Goal: Task Accomplishment & Management: Complete application form

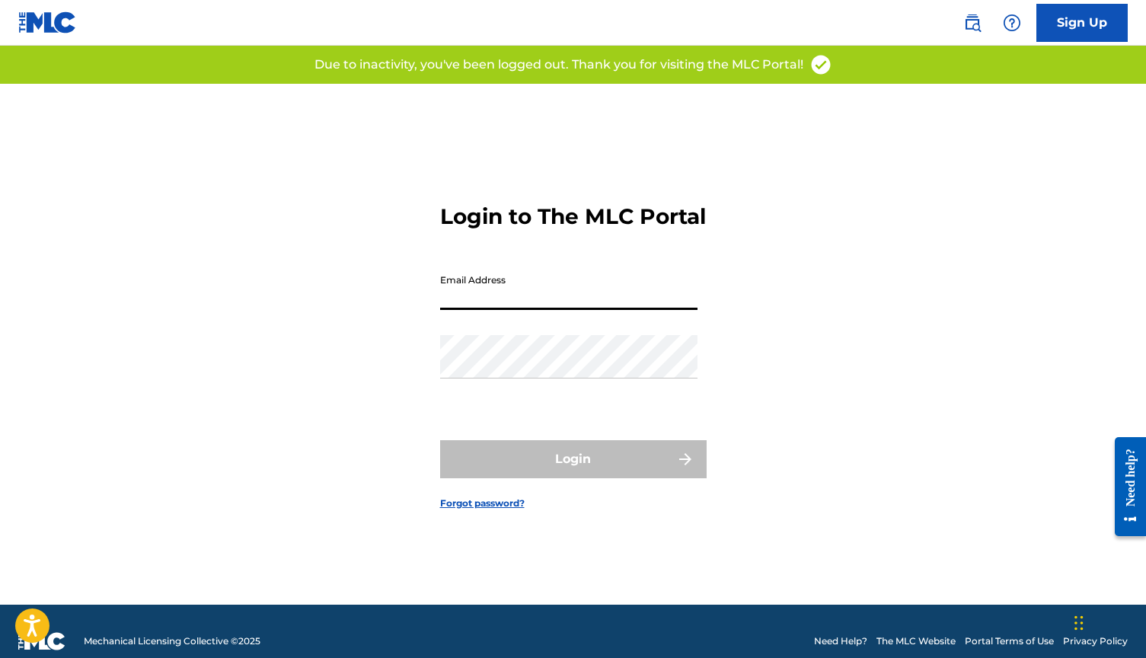
click at [1071, 18] on link "Sign Up" at bounding box center [1081, 23] width 91 height 38
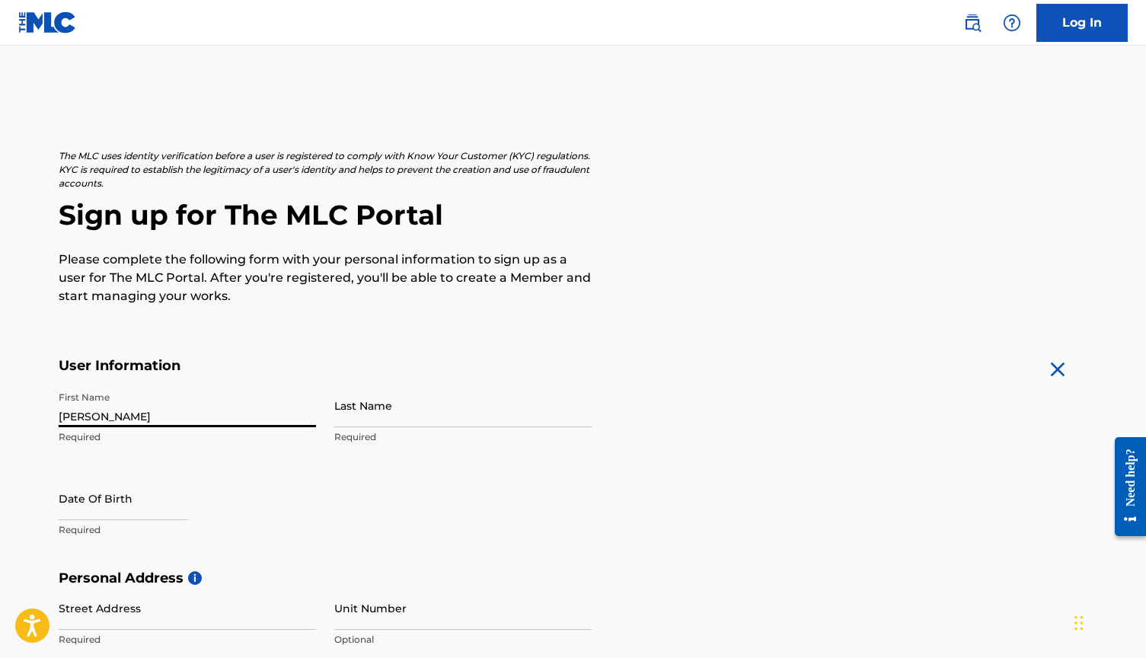
type input "[PERSON_NAME]"
select select "8"
select select "2025"
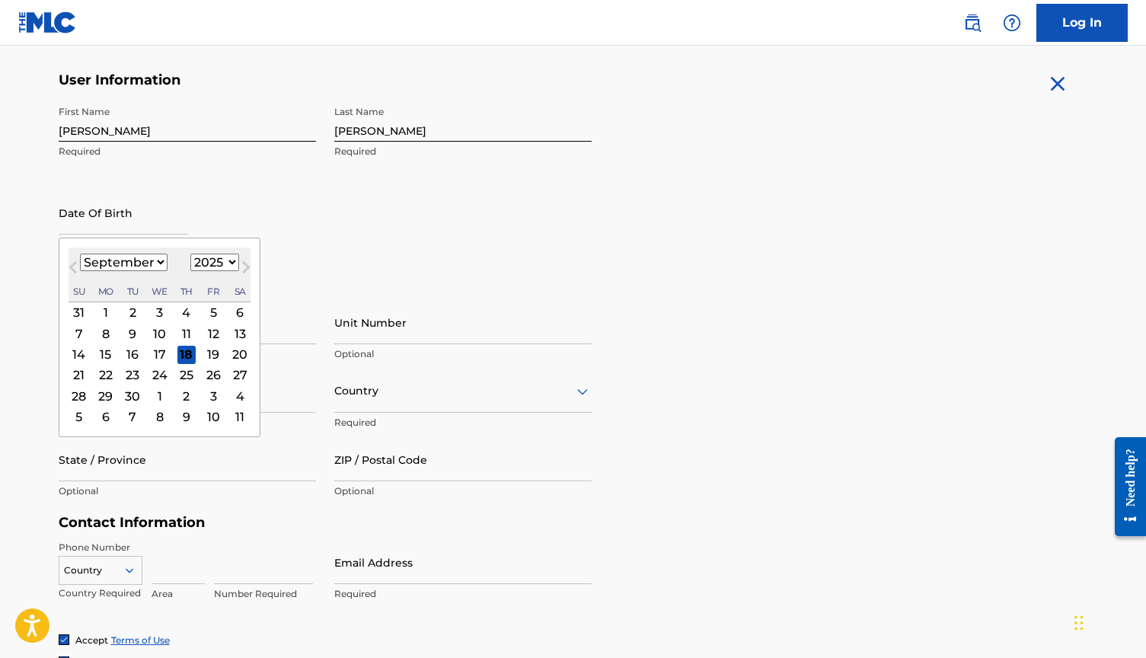
scroll to position [304, 0]
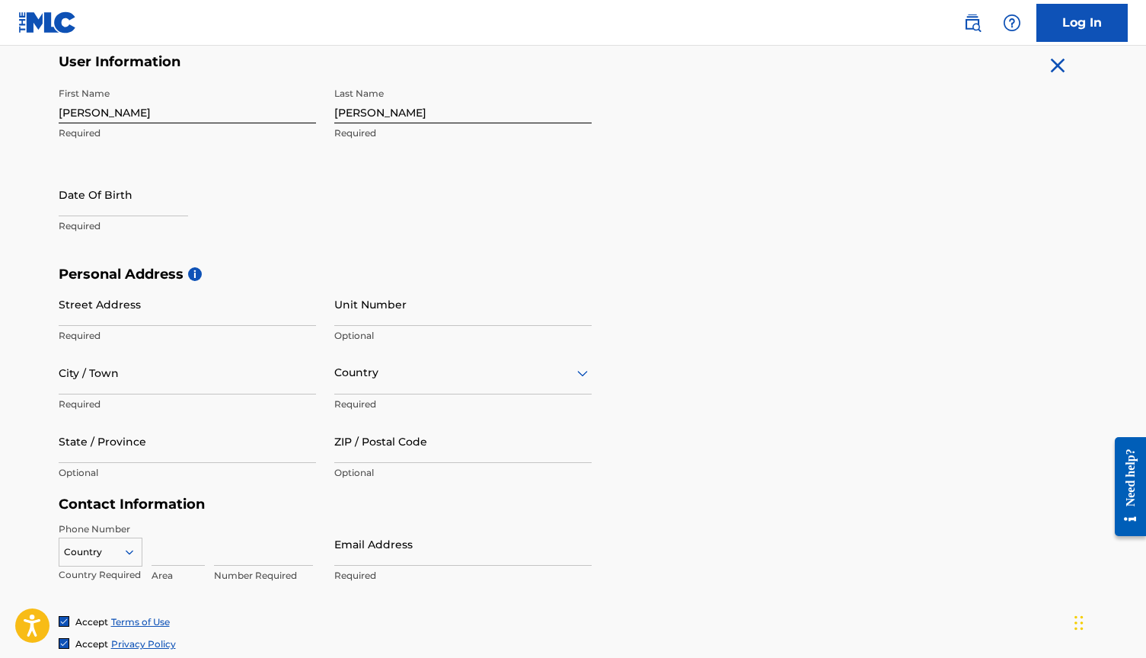
click at [124, 549] on div "Country" at bounding box center [101, 548] width 84 height 23
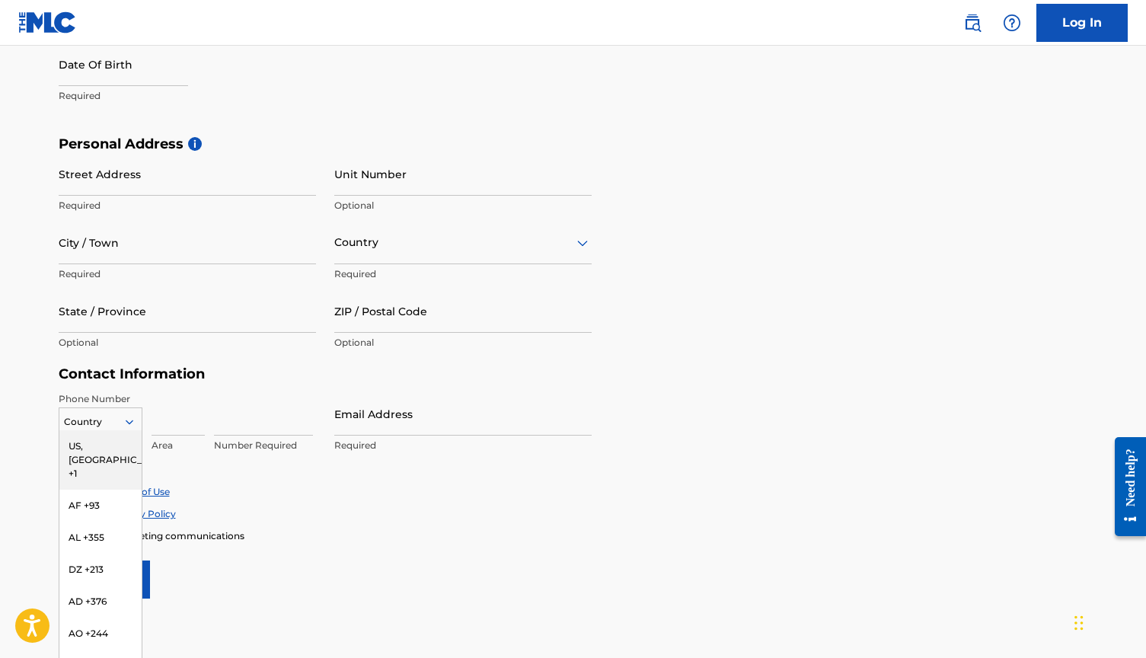
click at [98, 442] on div "US, [GEOGRAPHIC_DATA] +1" at bounding box center [100, 459] width 82 height 59
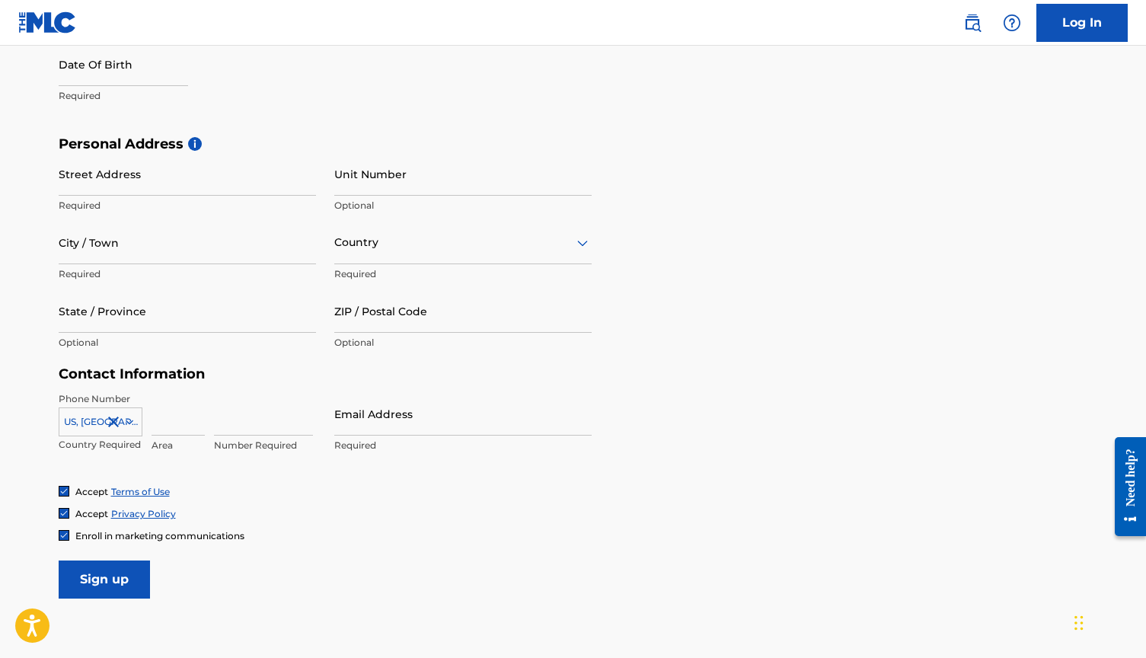
click at [172, 417] on input at bounding box center [177, 413] width 53 height 43
type input "210"
type input "6011664"
type input "a"
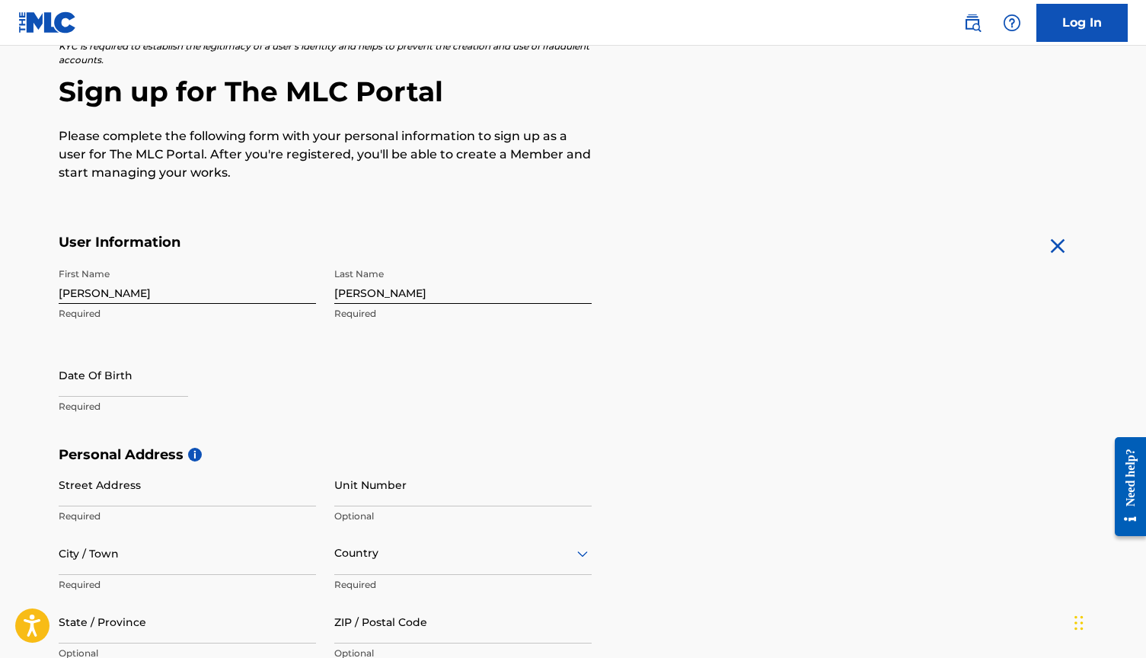
scroll to position [118, 0]
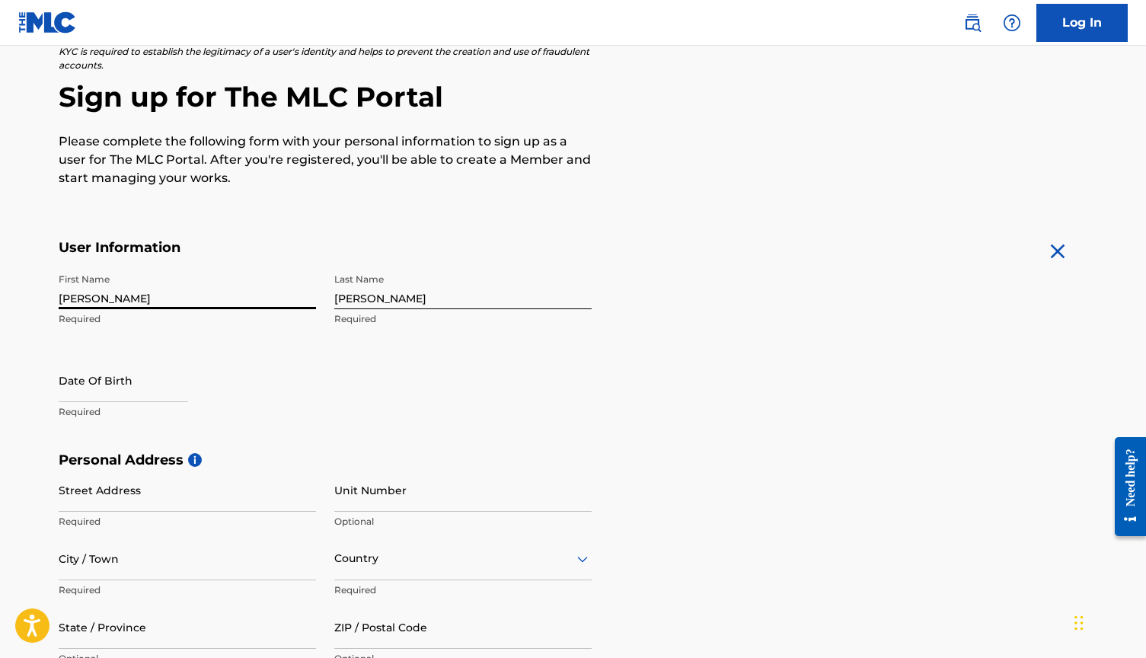
click at [94, 295] on input "[PERSON_NAME]" at bounding box center [187, 287] width 257 height 43
type input "J"
type input "[DEMOGRAPHIC_DATA]"
click at [129, 384] on input "text" at bounding box center [123, 380] width 129 height 43
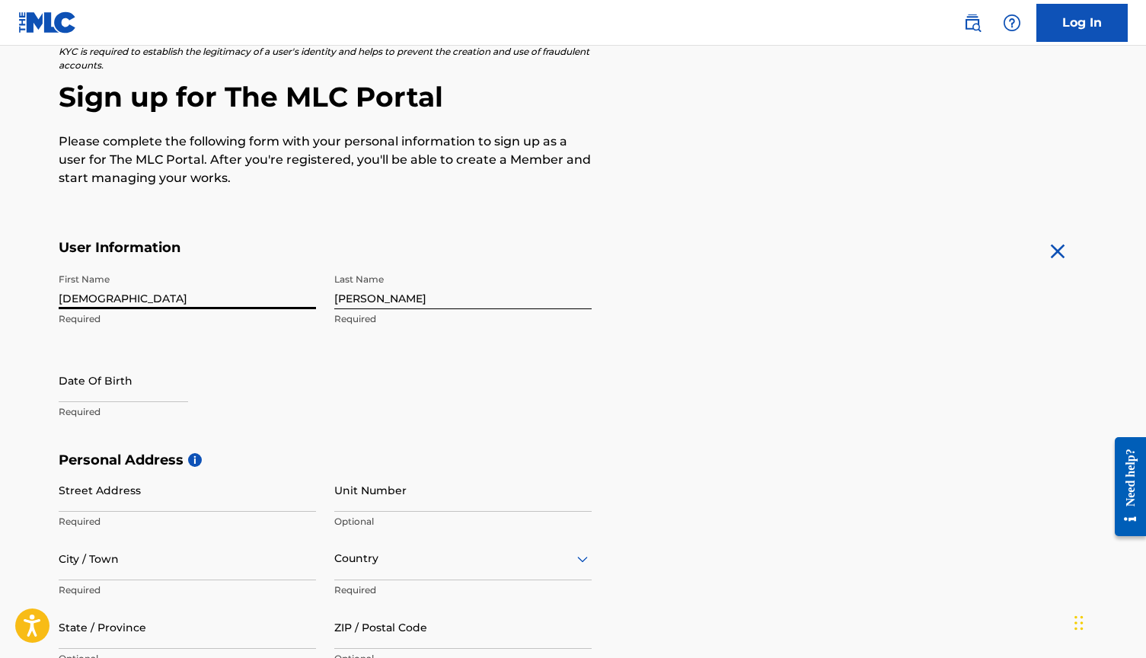
select select "8"
select select "2025"
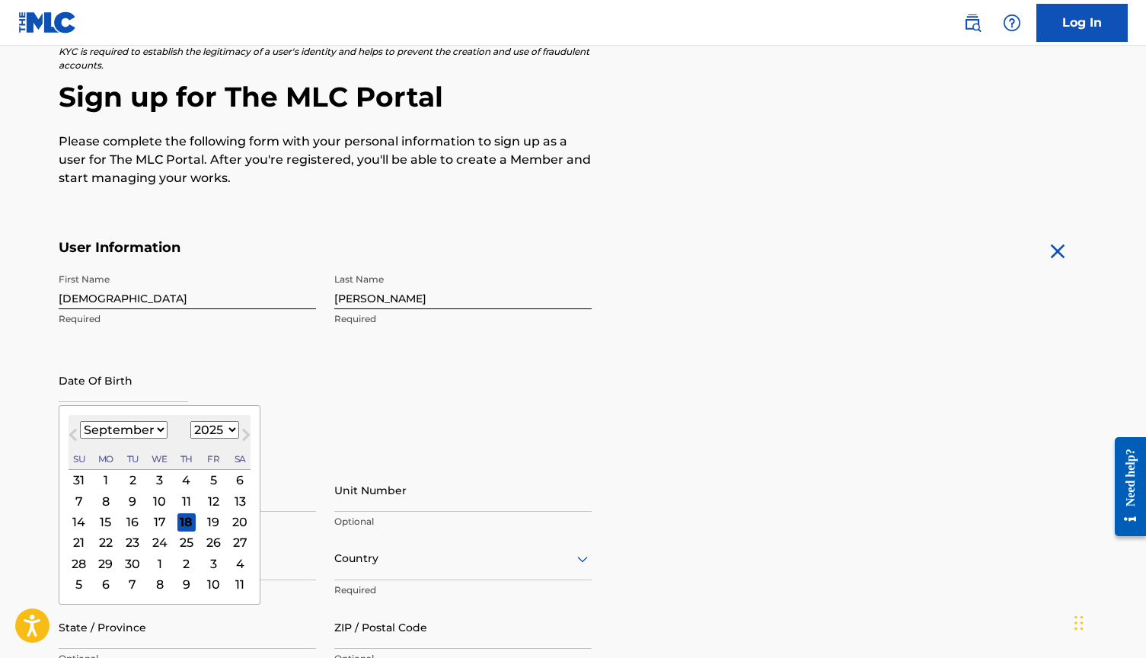
click at [123, 428] on select "January February March April May June July August September October November De…" at bounding box center [124, 430] width 88 height 18
select select "10"
select select "1997"
click at [204, 522] on div "14" at bounding box center [213, 521] width 18 height 18
type input "[DATE]"
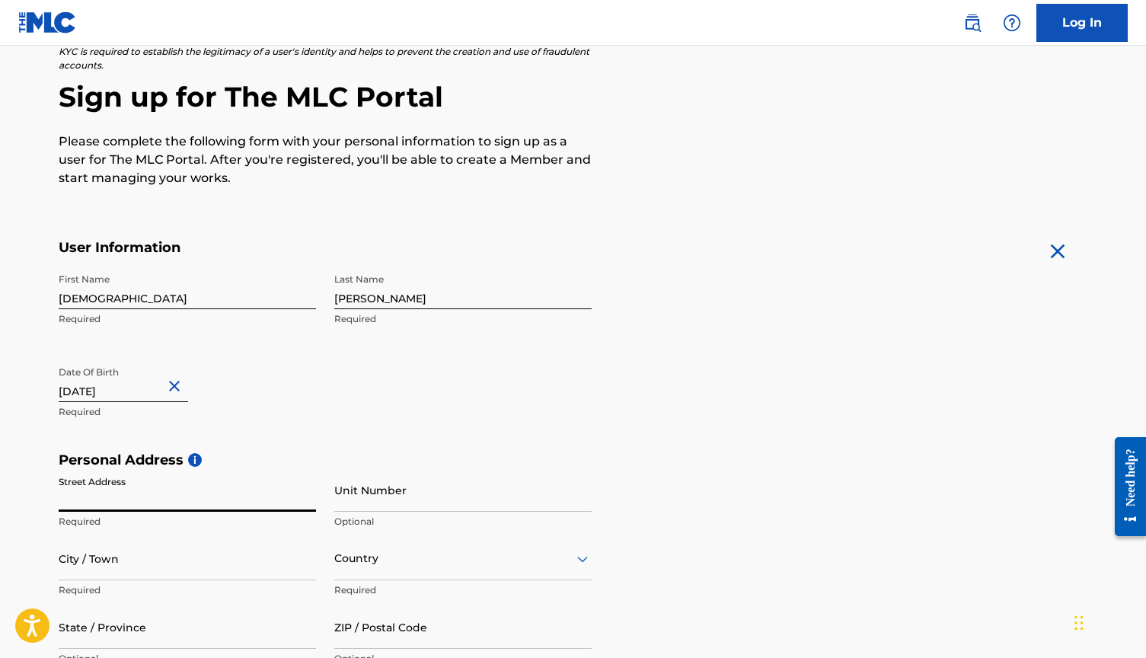
click at [112, 493] on input "Street Address" at bounding box center [187, 489] width 257 height 43
type input "[STREET_ADDRESS]"
type input "Austin"
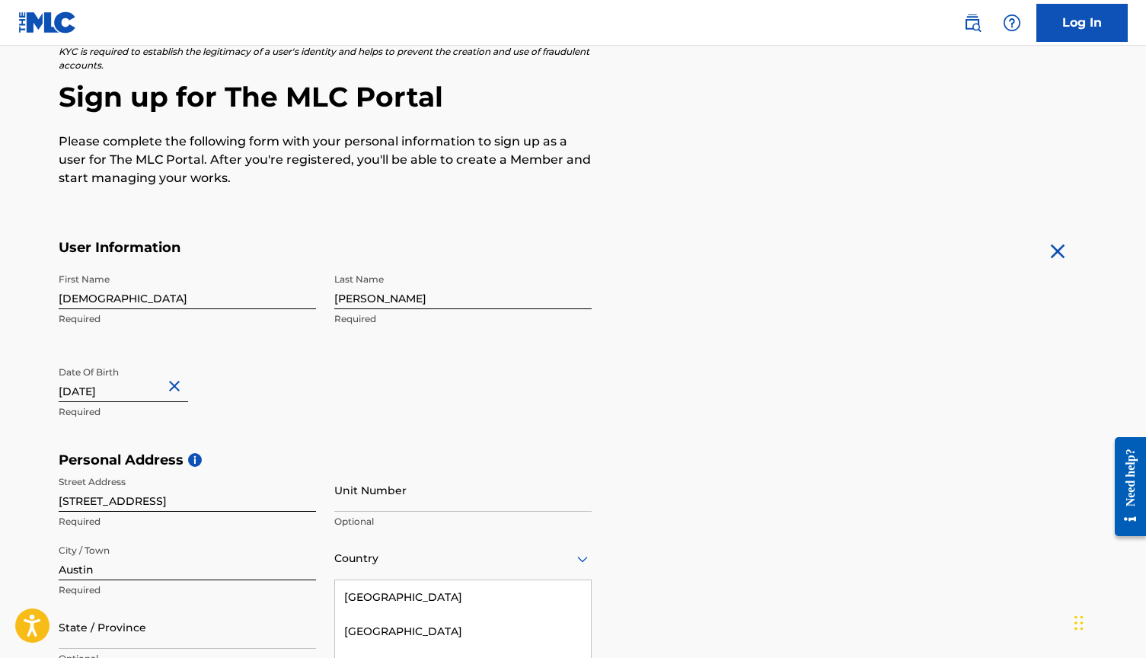
click at [367, 568] on div "[GEOGRAPHIC_DATA], 5 of 223. 223 results available. Use Up and Down to choose o…" at bounding box center [462, 558] width 257 height 43
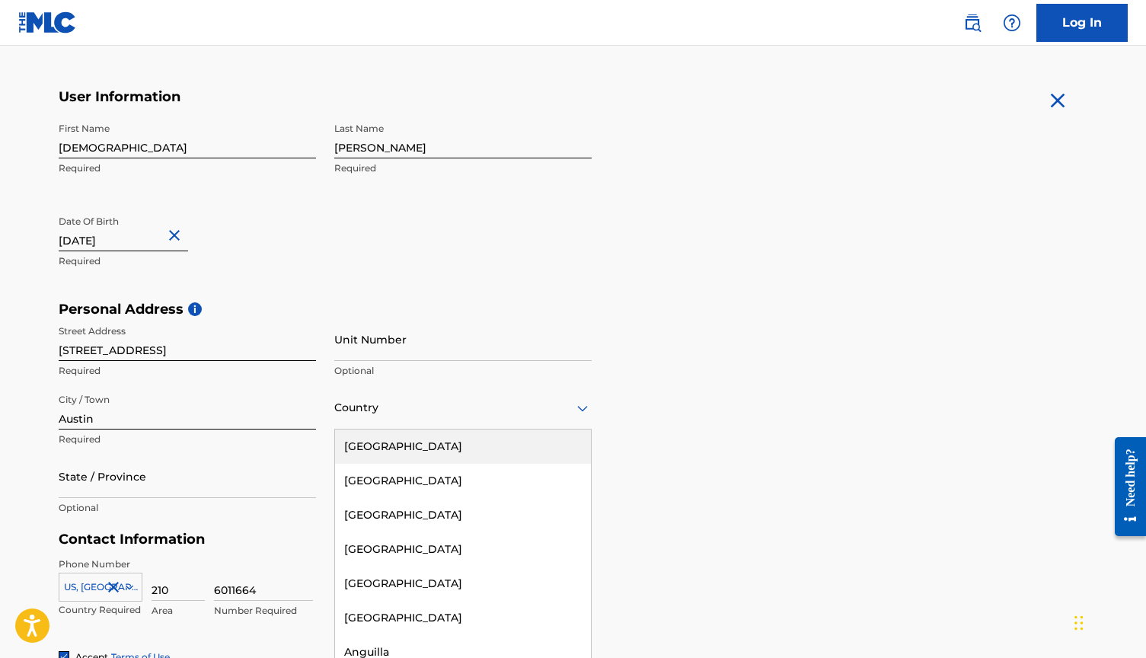
click at [393, 451] on div "[GEOGRAPHIC_DATA]" at bounding box center [463, 446] width 256 height 34
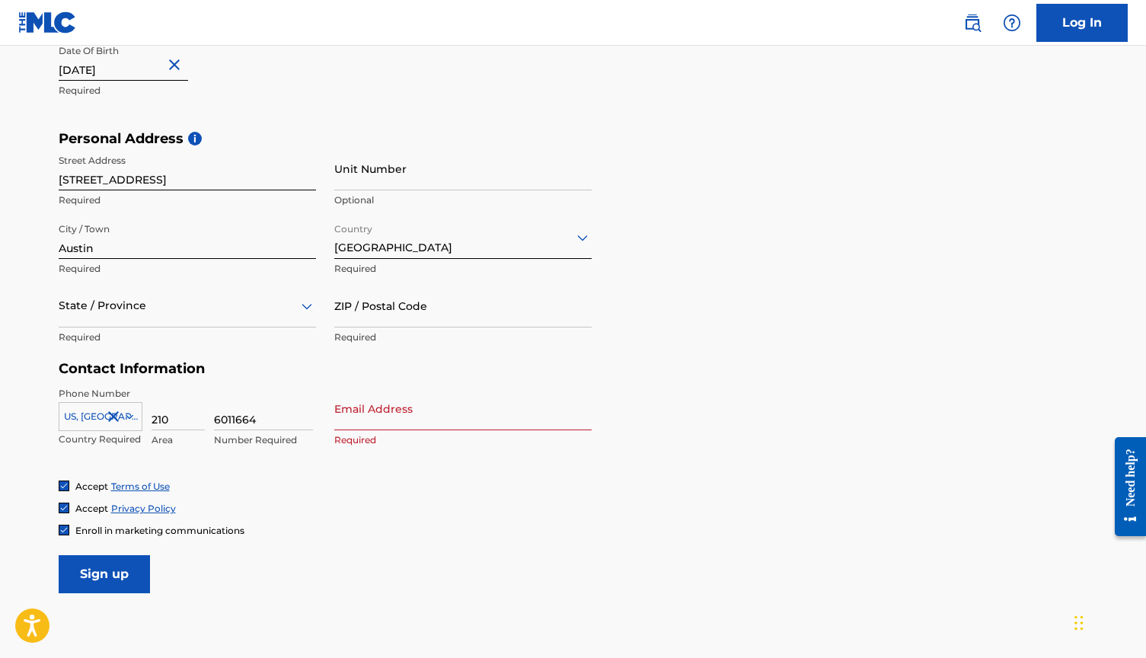
scroll to position [453, 0]
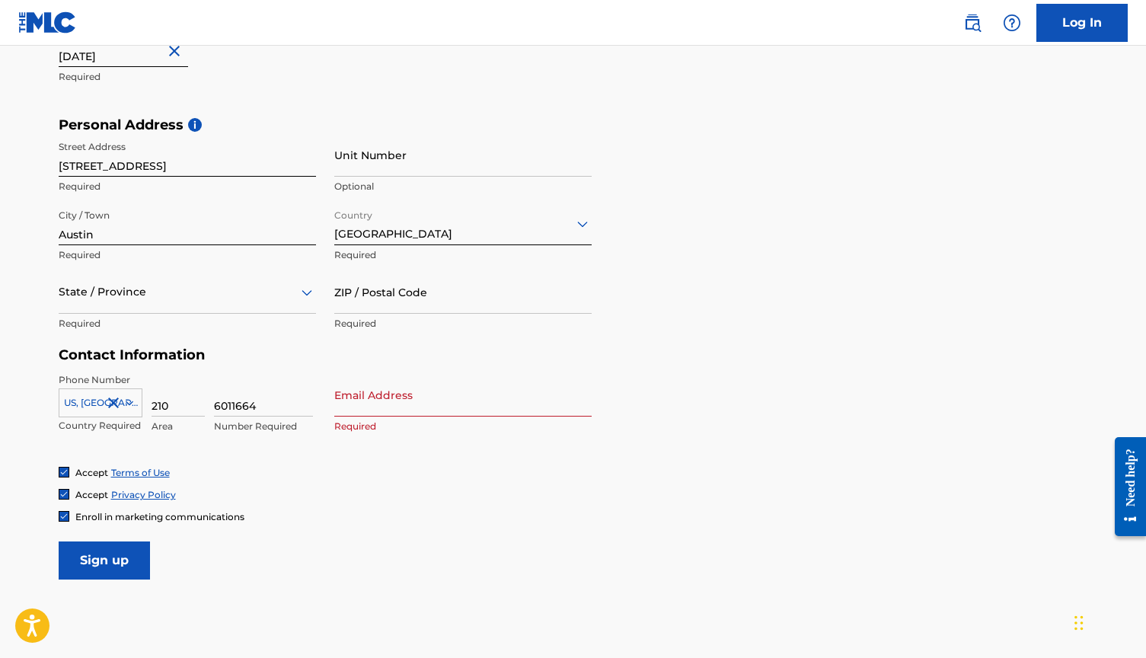
click at [149, 293] on div at bounding box center [187, 291] width 257 height 19
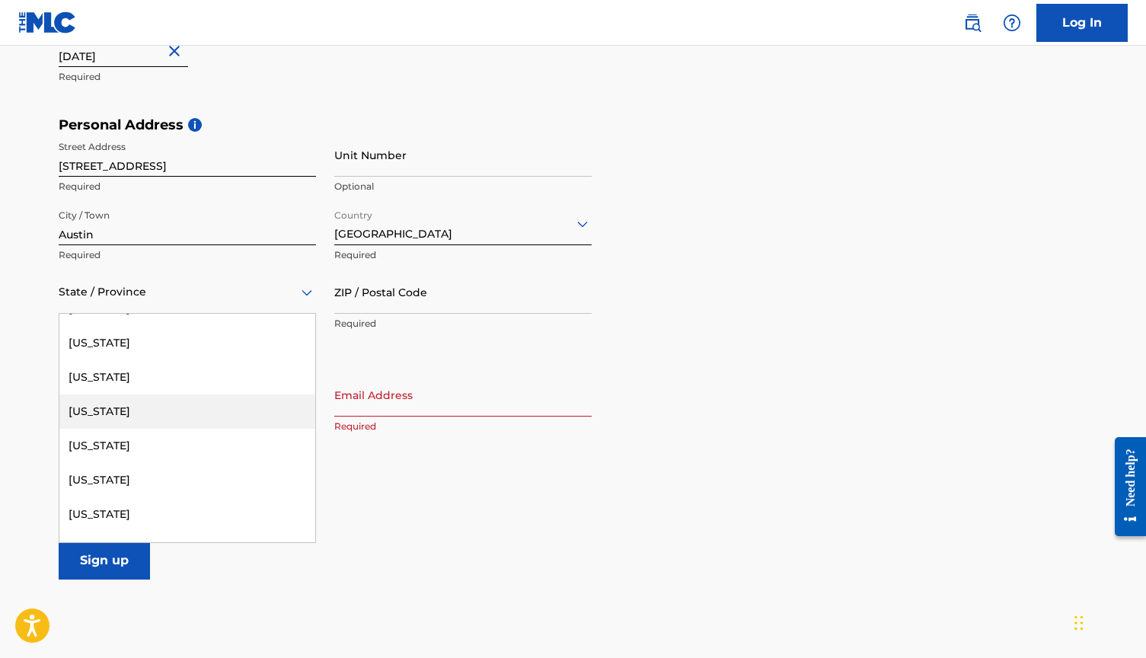
scroll to position [1496, 0]
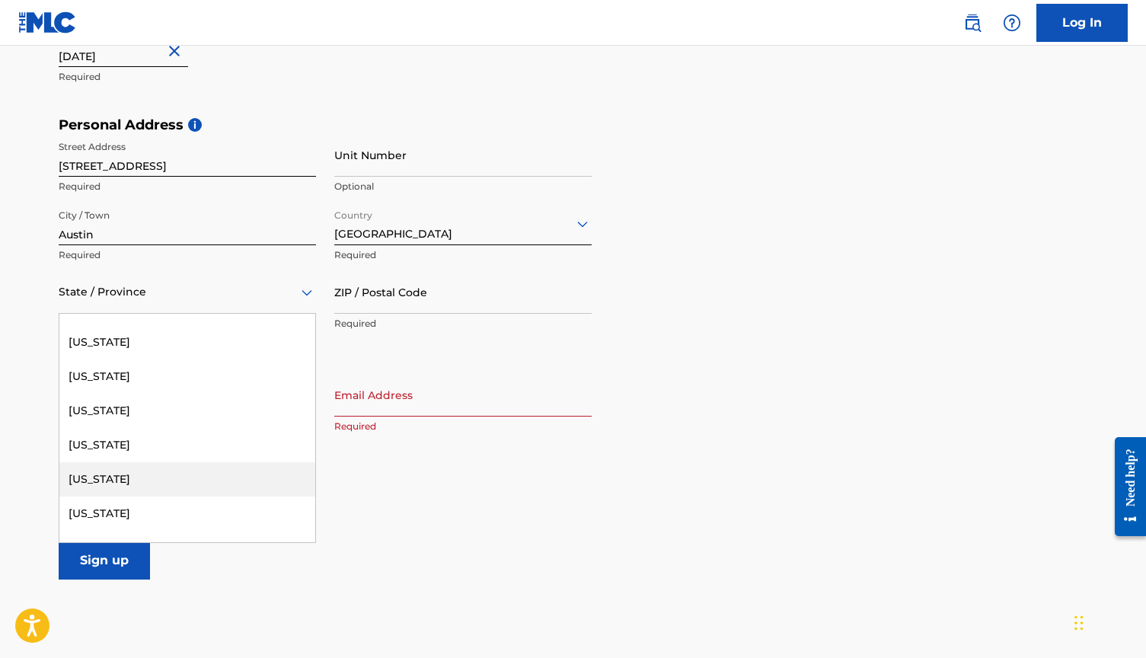
click at [104, 469] on div "[US_STATE]" at bounding box center [187, 479] width 256 height 34
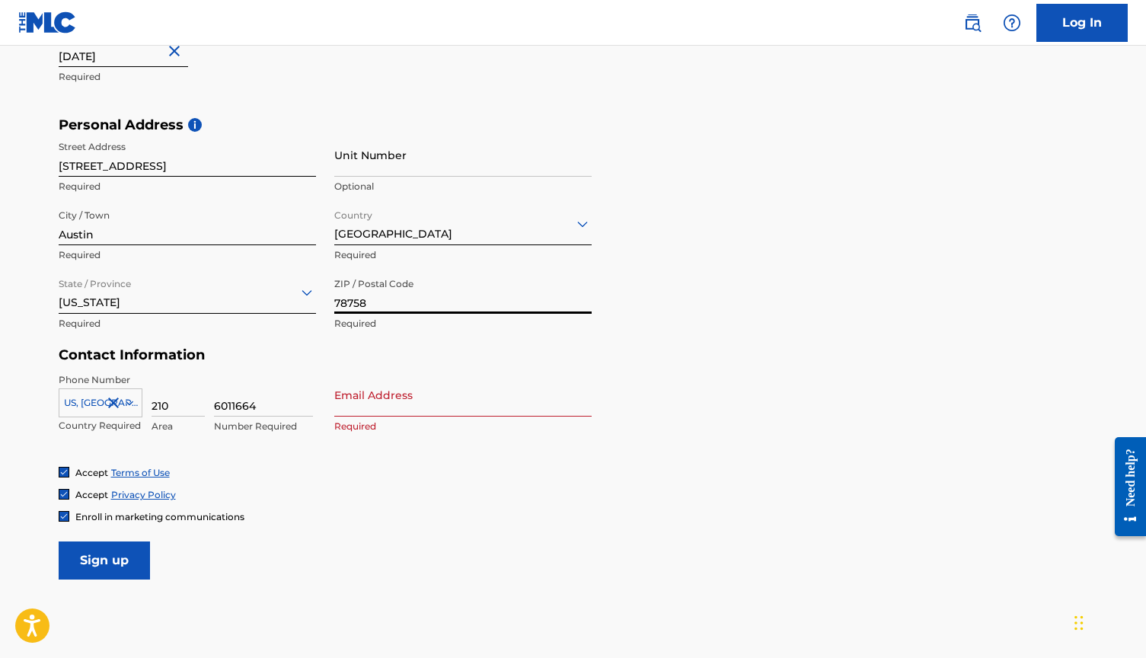
type input "78758"
click at [362, 397] on input "Email Address" at bounding box center [462, 394] width 257 height 43
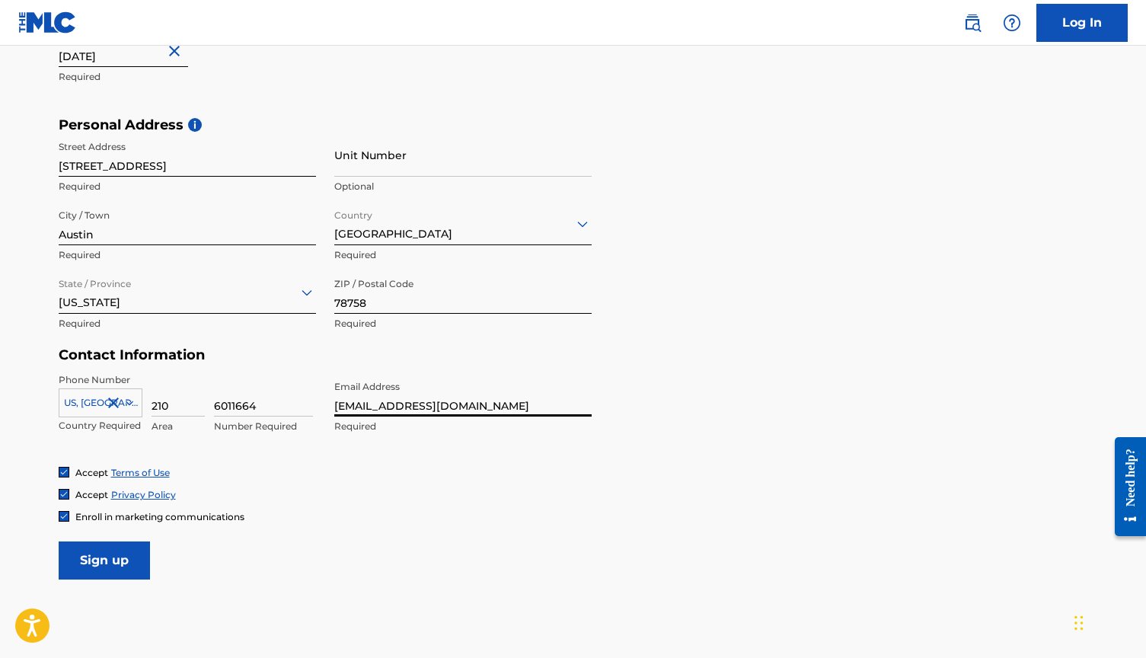
type input "[EMAIL_ADDRESS][DOMAIN_NAME]"
click at [682, 347] on form "User Information First Name [PERSON_NAME] Required Last Name [PERSON_NAME] Requ…" at bounding box center [573, 241] width 1029 height 675
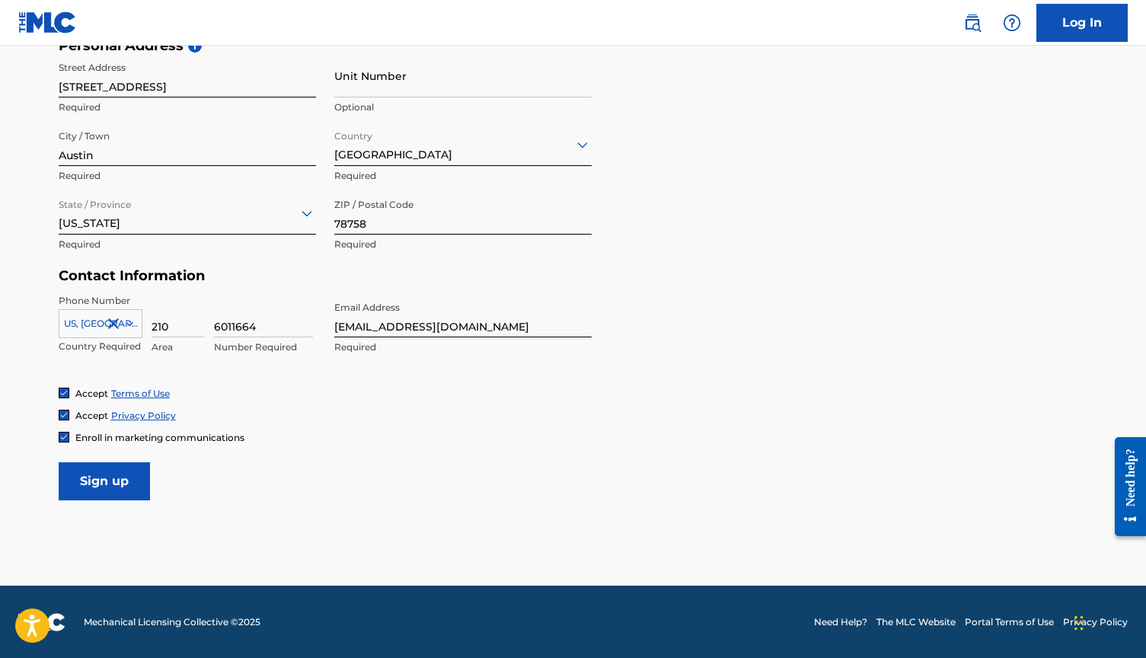
scroll to position [531, 0]
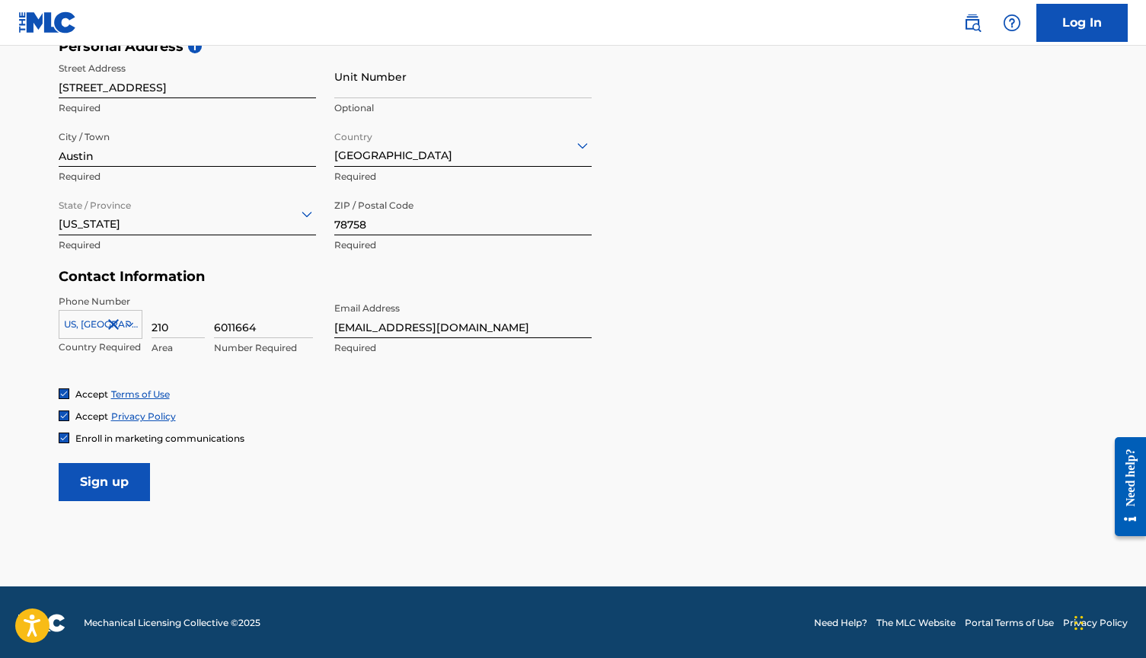
click at [129, 469] on input "Sign up" at bounding box center [104, 482] width 91 height 38
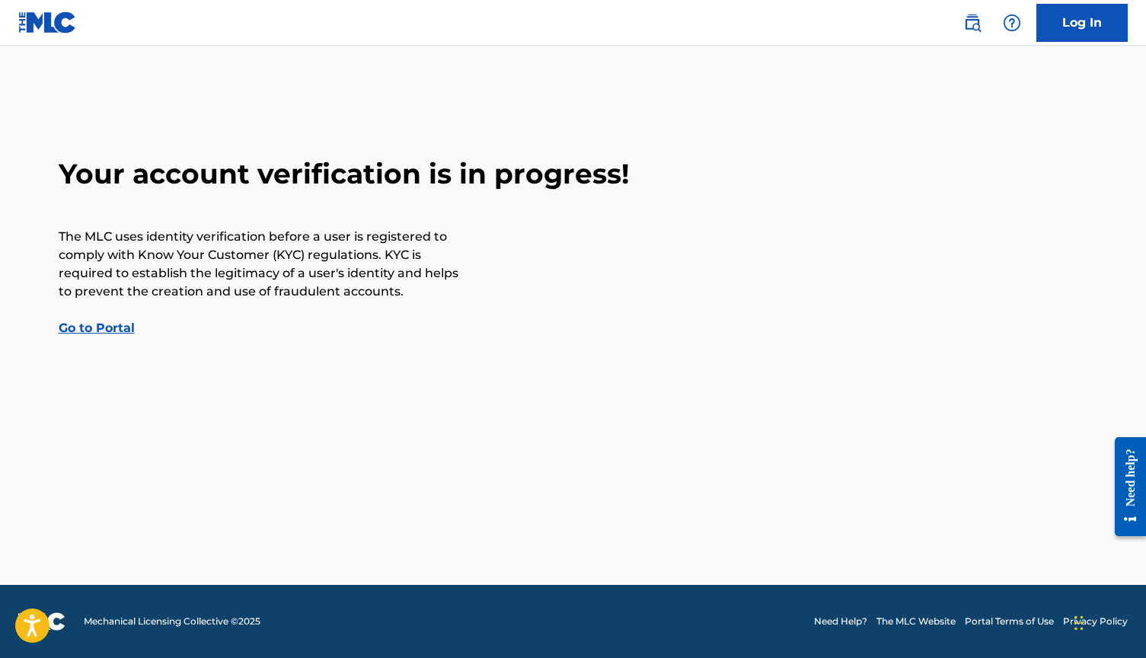
click at [110, 323] on link "Go to Portal" at bounding box center [97, 327] width 76 height 14
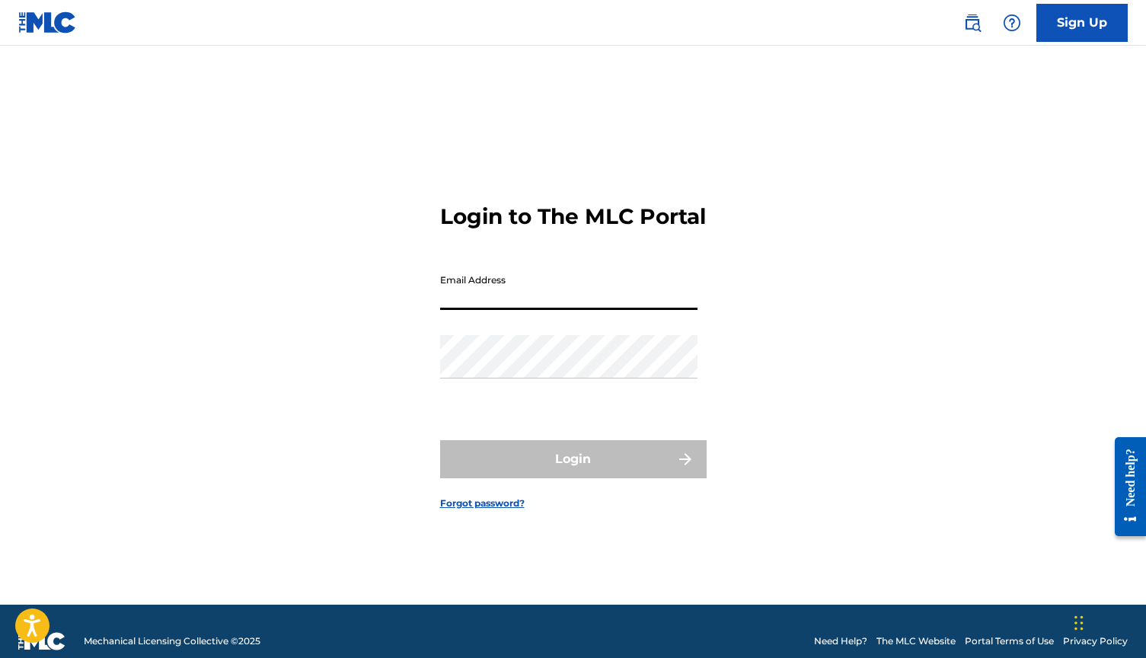
type input "[EMAIL_ADDRESS][DOMAIN_NAME]"
click at [572, 472] on button "Login" at bounding box center [573, 459] width 266 height 38
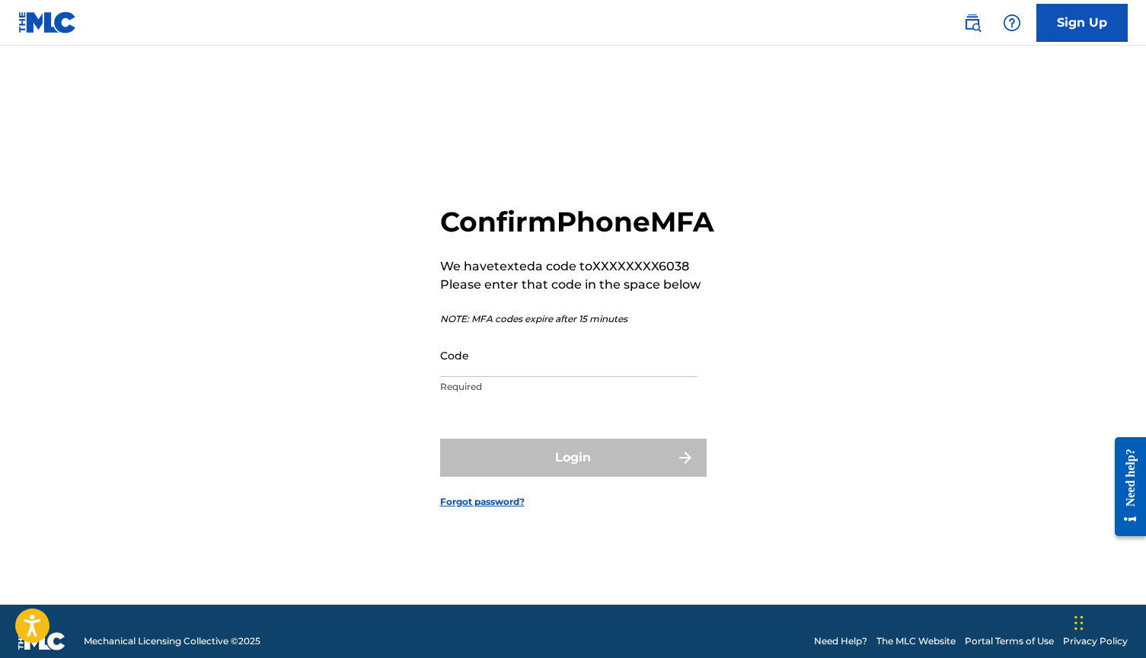
click at [497, 377] on input "Code" at bounding box center [568, 354] width 257 height 43
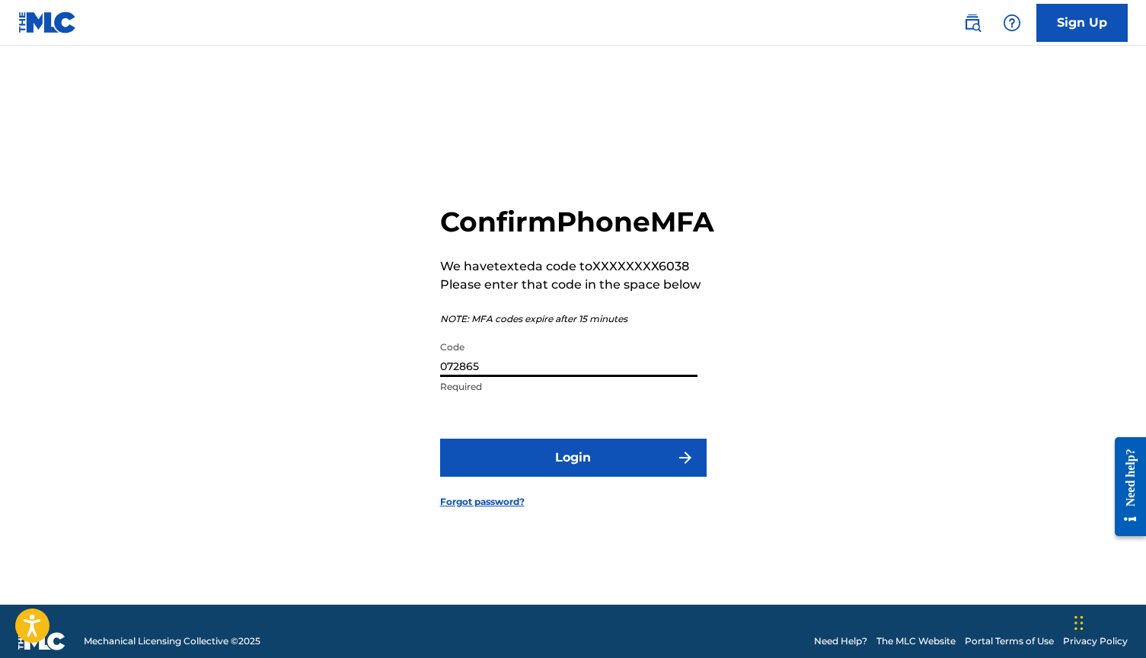
type input "072865"
click at [503, 473] on button "Login" at bounding box center [573, 457] width 266 height 38
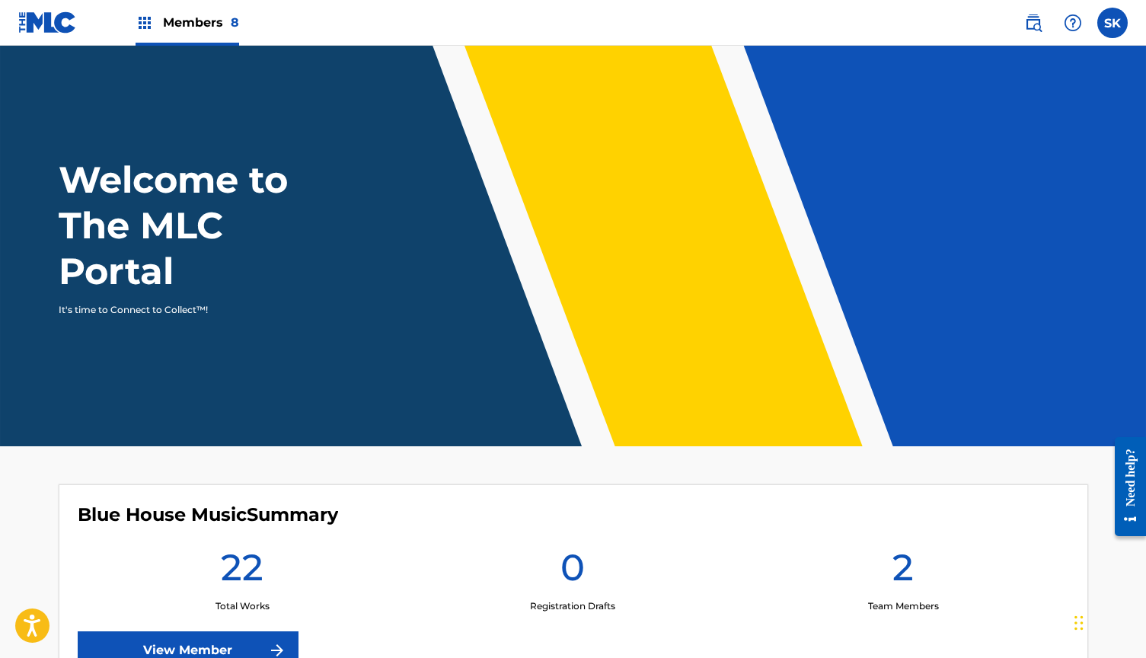
click at [1112, 24] on label at bounding box center [1112, 23] width 30 height 30
click at [1112, 23] on input "SK [PERSON_NAME] [PERSON_NAME][EMAIL_ADDRESS][DOMAIN_NAME] Notification Prefere…" at bounding box center [1112, 23] width 0 height 0
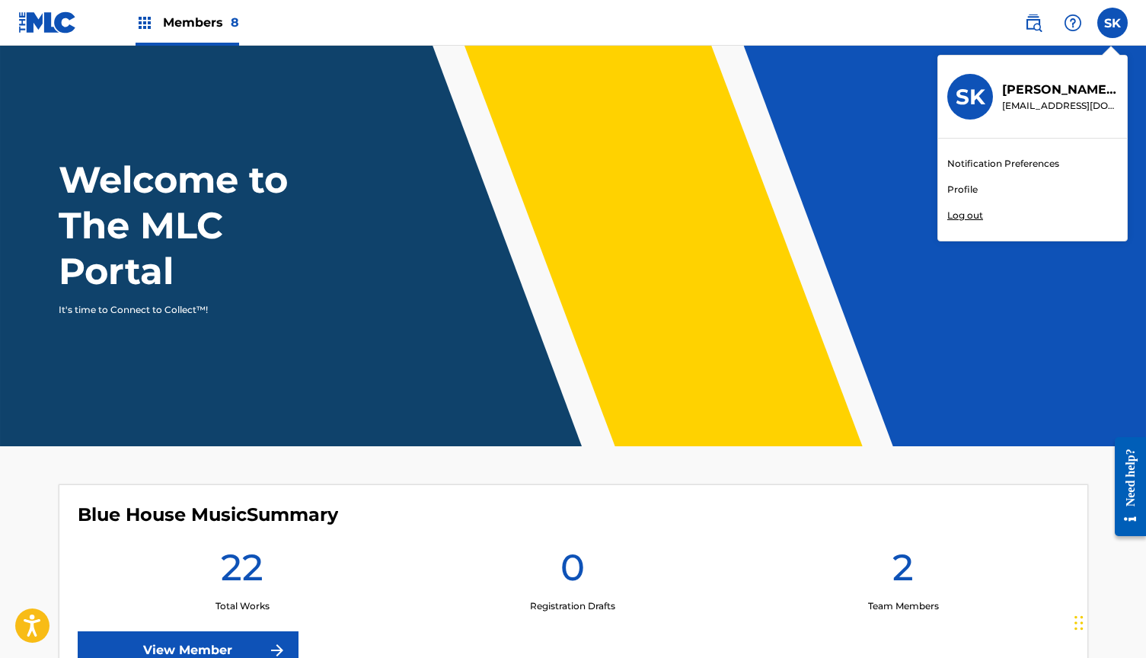
click at [1112, 24] on div "SK SK [PERSON_NAME] [PERSON_NAME][EMAIL_ADDRESS][DOMAIN_NAME] Notification Pref…" at bounding box center [1112, 23] width 30 height 30
